Goal: Navigation & Orientation: Find specific page/section

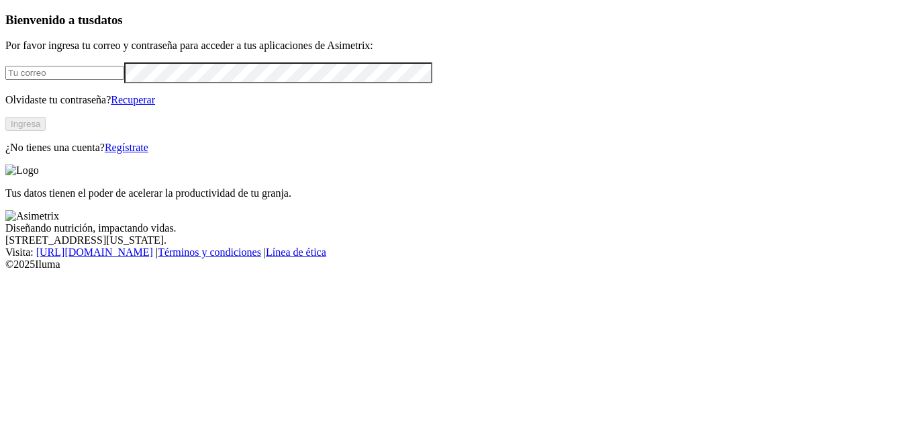
type input "[EMAIL_ADDRESS][PERSON_NAME][DOMAIN_NAME]"
click at [46, 131] on button "Ingresa" at bounding box center [25, 124] width 40 height 14
